Goal: Task Accomplishment & Management: Complete application form

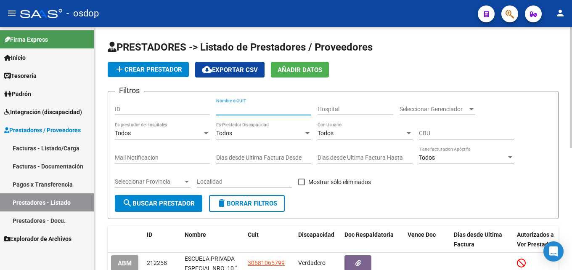
click at [234, 110] on input "Nombre o CUIT" at bounding box center [263, 109] width 95 height 7
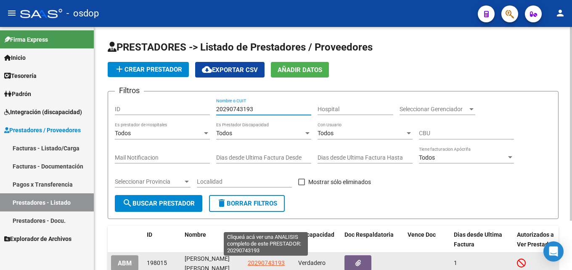
type input "20290743193"
click at [276, 264] on span "20290743193" at bounding box center [266, 262] width 37 height 7
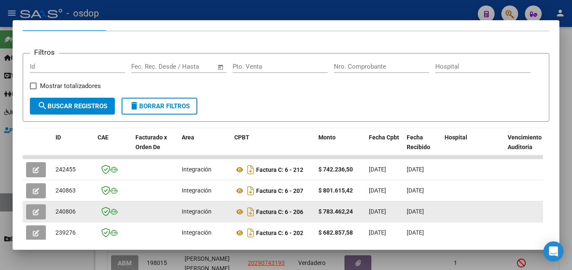
scroll to position [103, 0]
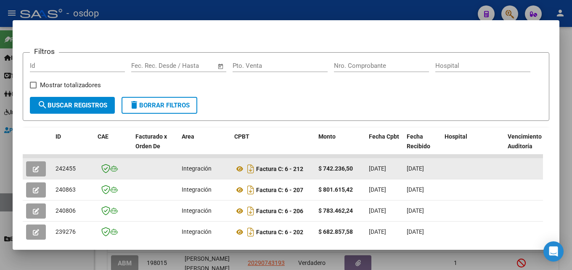
click at [42, 173] on button "button" at bounding box center [36, 168] width 20 height 15
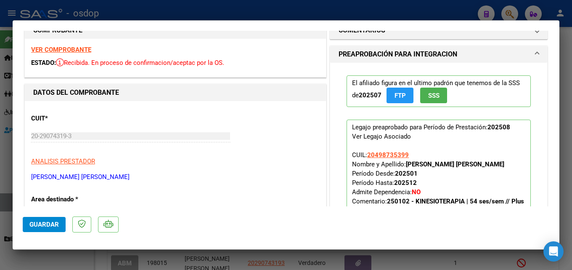
scroll to position [24, 0]
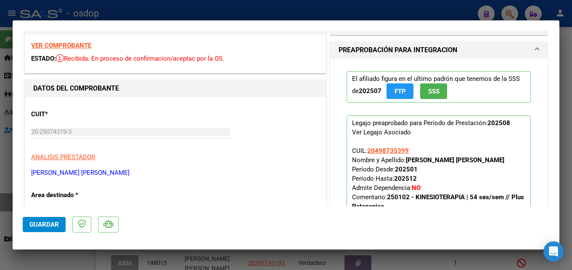
click at [566, 83] on div at bounding box center [286, 135] width 572 height 270
type input "$ 0,00"
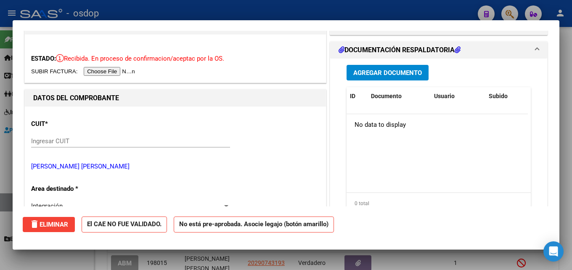
scroll to position [0, 0]
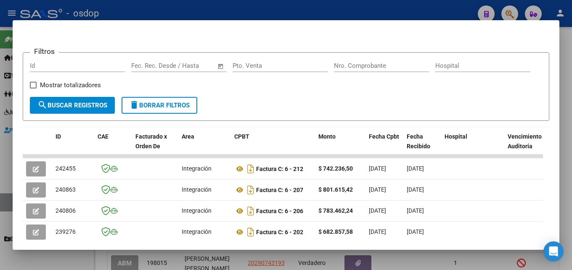
click at [569, 78] on div at bounding box center [286, 135] width 572 height 270
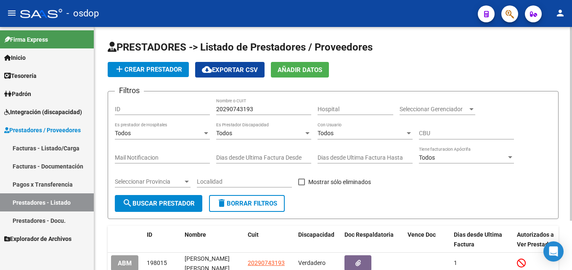
click at [265, 204] on span "delete Borrar Filtros" at bounding box center [247, 203] width 61 height 8
click at [238, 110] on input "Nombre o CUIT" at bounding box center [263, 109] width 95 height 7
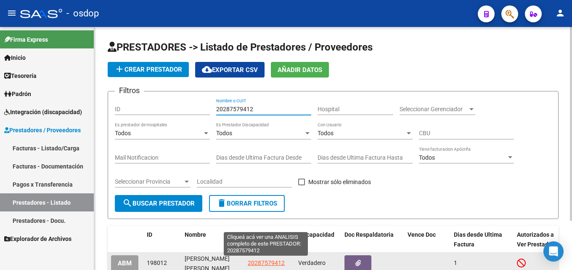
type input "20287579412"
click at [258, 261] on span "20287579412" at bounding box center [266, 262] width 37 height 7
type textarea "20287579412"
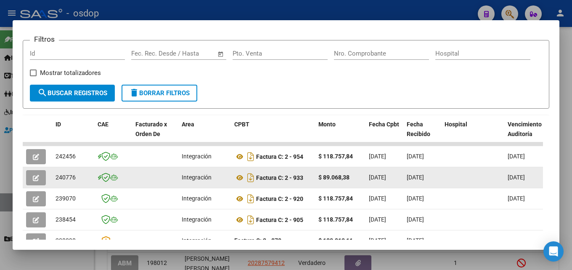
scroll to position [116, 0]
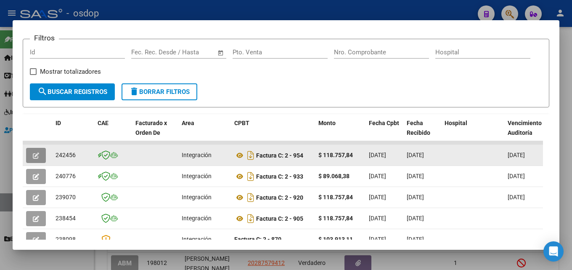
click at [33, 159] on icon "button" at bounding box center [36, 155] width 6 height 6
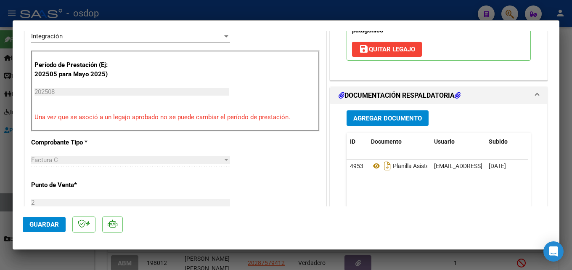
scroll to position [206, 0]
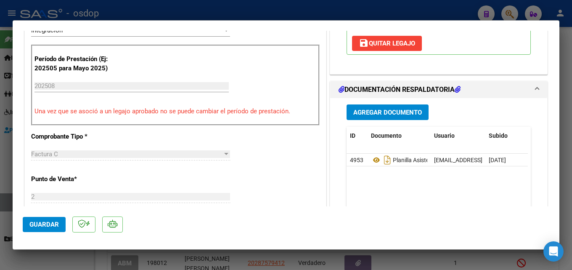
click at [568, 126] on div at bounding box center [286, 135] width 572 height 270
type input "$ 0,00"
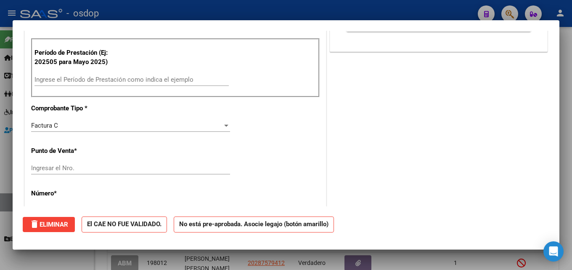
scroll to position [0, 0]
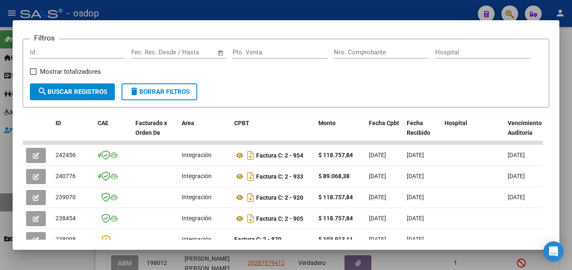
click at [571, 138] on div at bounding box center [286, 135] width 572 height 270
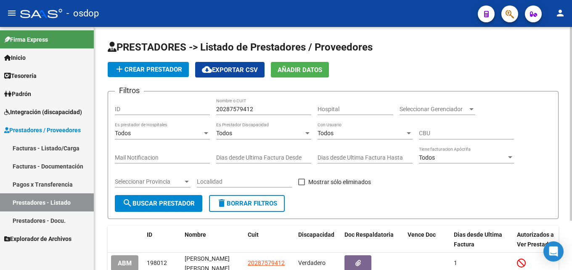
click at [262, 205] on span "delete Borrar Filtros" at bounding box center [247, 203] width 61 height 8
click at [249, 109] on input "Nombre o CUIT" at bounding box center [263, 109] width 95 height 7
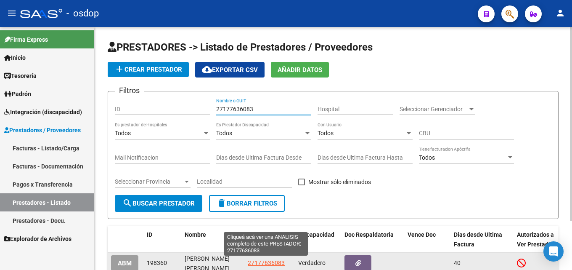
type input "27177636083"
click at [272, 262] on span "27177636083" at bounding box center [266, 262] width 37 height 7
type textarea "27177636083"
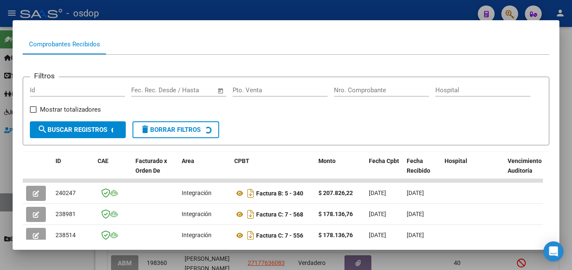
scroll to position [79, 0]
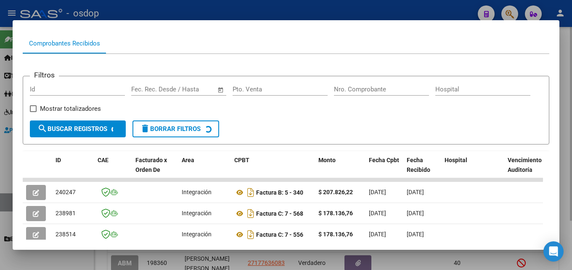
click at [571, 154] on div at bounding box center [286, 135] width 572 height 270
